Goal: Information Seeking & Learning: Learn about a topic

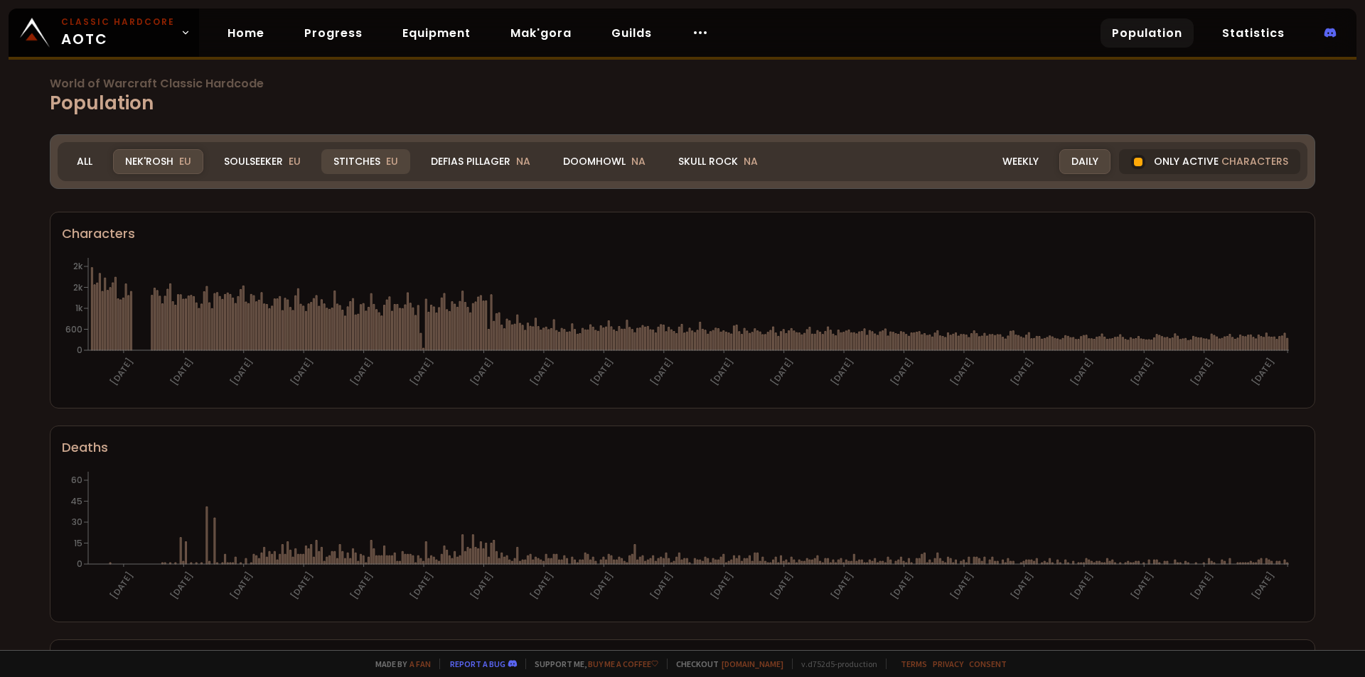
click at [367, 161] on div "Stitches EU" at bounding box center [365, 161] width 89 height 25
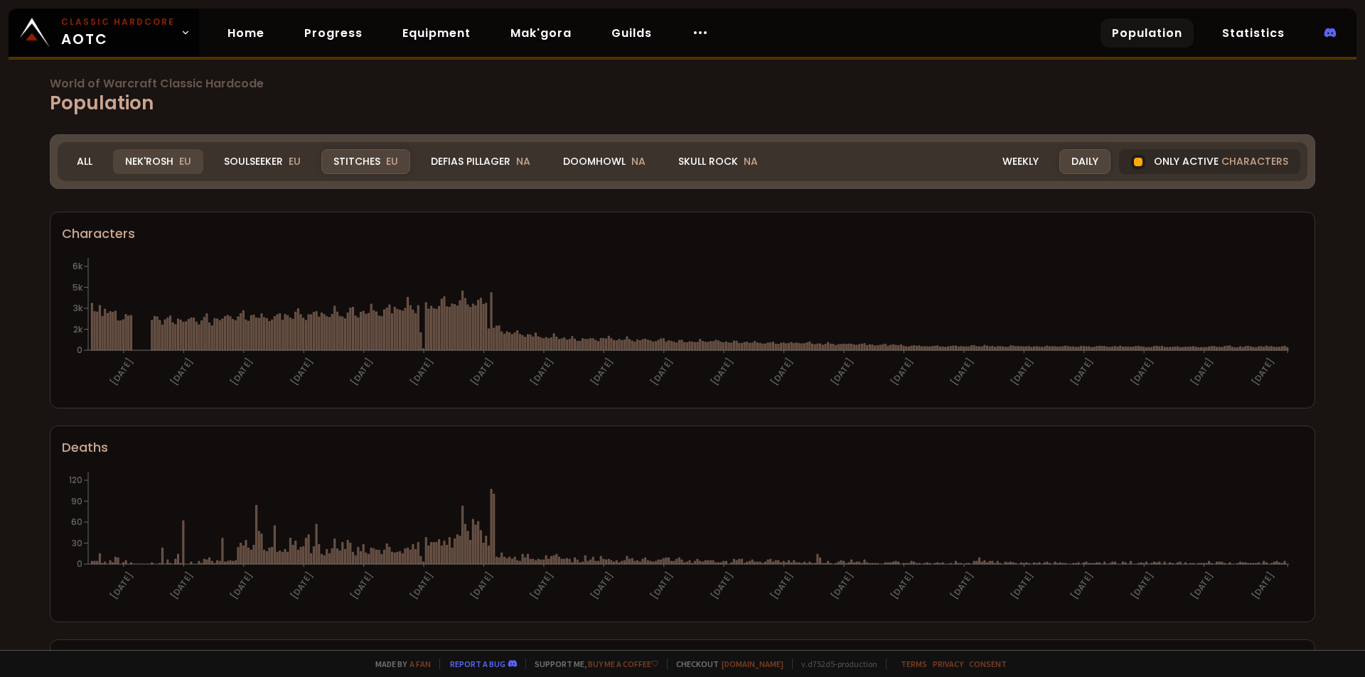
click at [147, 166] on div "Nek'Rosh EU" at bounding box center [158, 161] width 90 height 25
click at [1209, 163] on div "Only active characters" at bounding box center [1209, 161] width 181 height 25
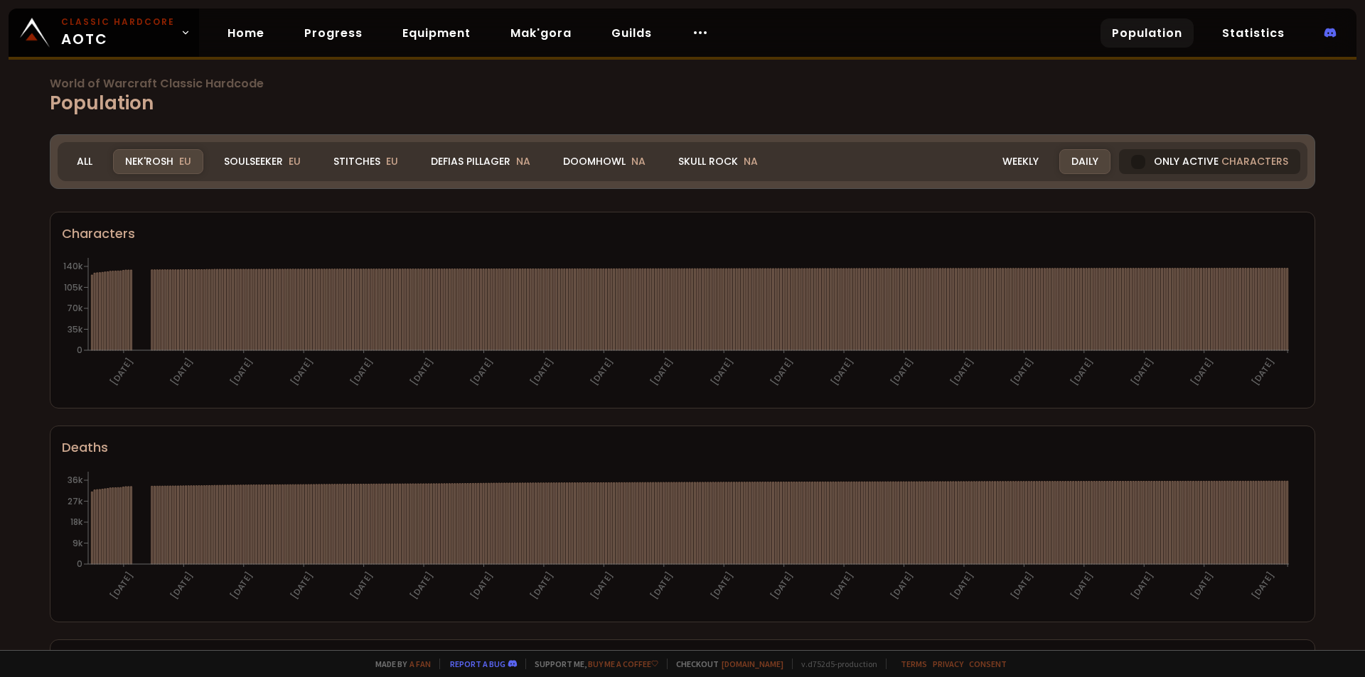
click at [1156, 163] on div "Only active characters" at bounding box center [1209, 161] width 181 height 25
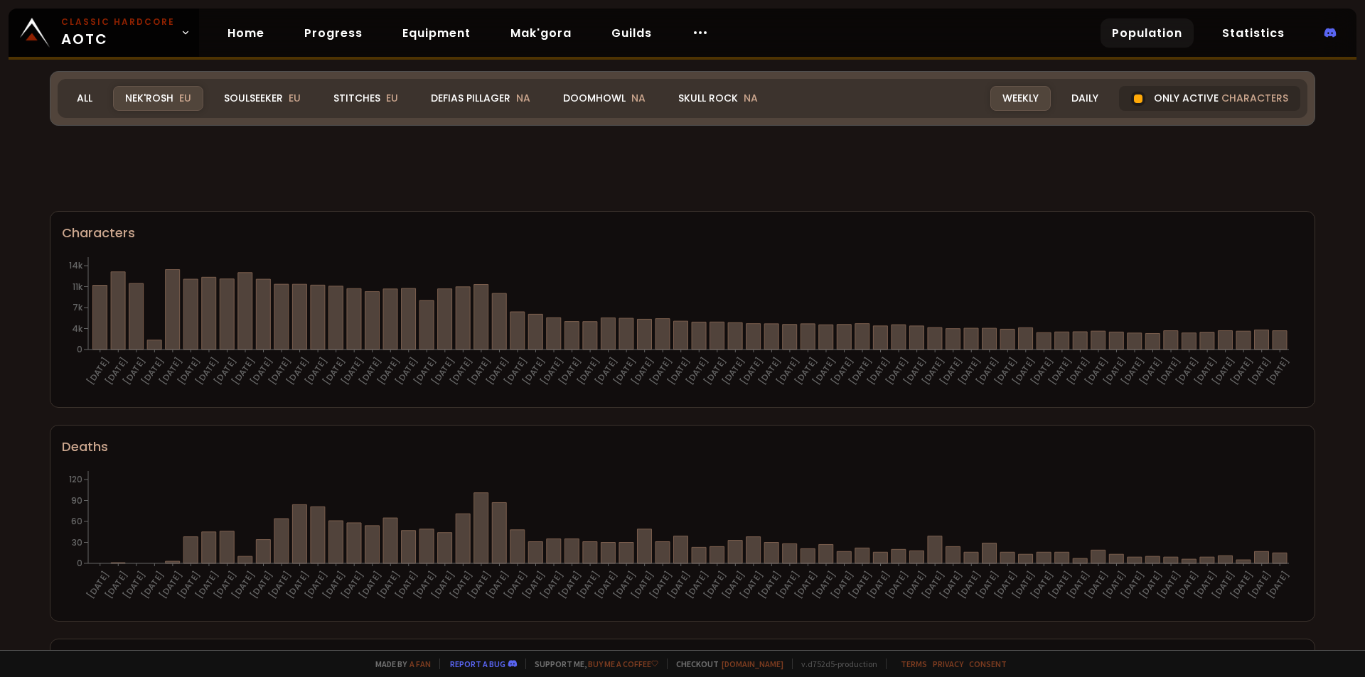
scroll to position [559, 0]
